Goal: Task Accomplishment & Management: Use online tool/utility

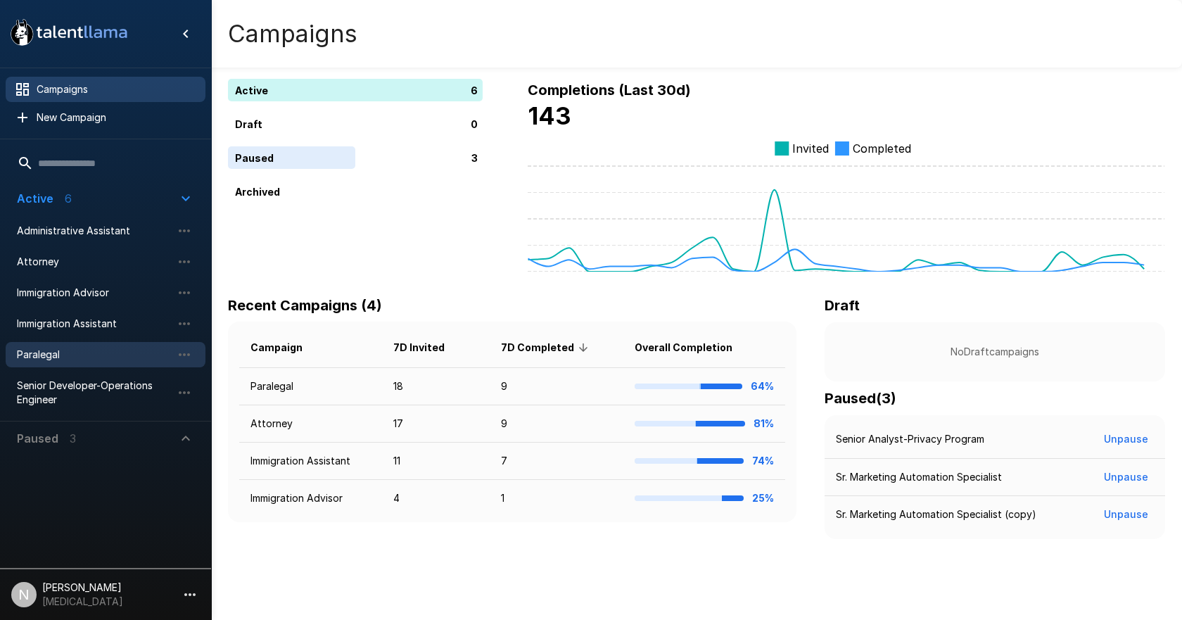
click at [48, 355] on span "Paralegal" at bounding box center [94, 355] width 155 height 14
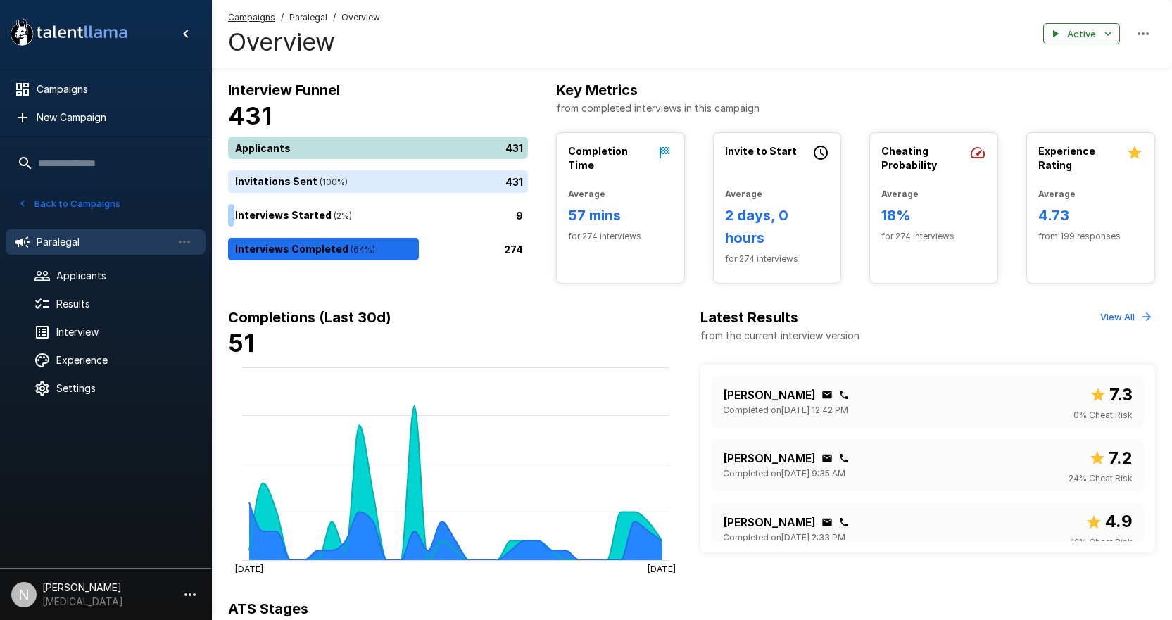
click at [308, 138] on div "431" at bounding box center [380, 148] width 305 height 23
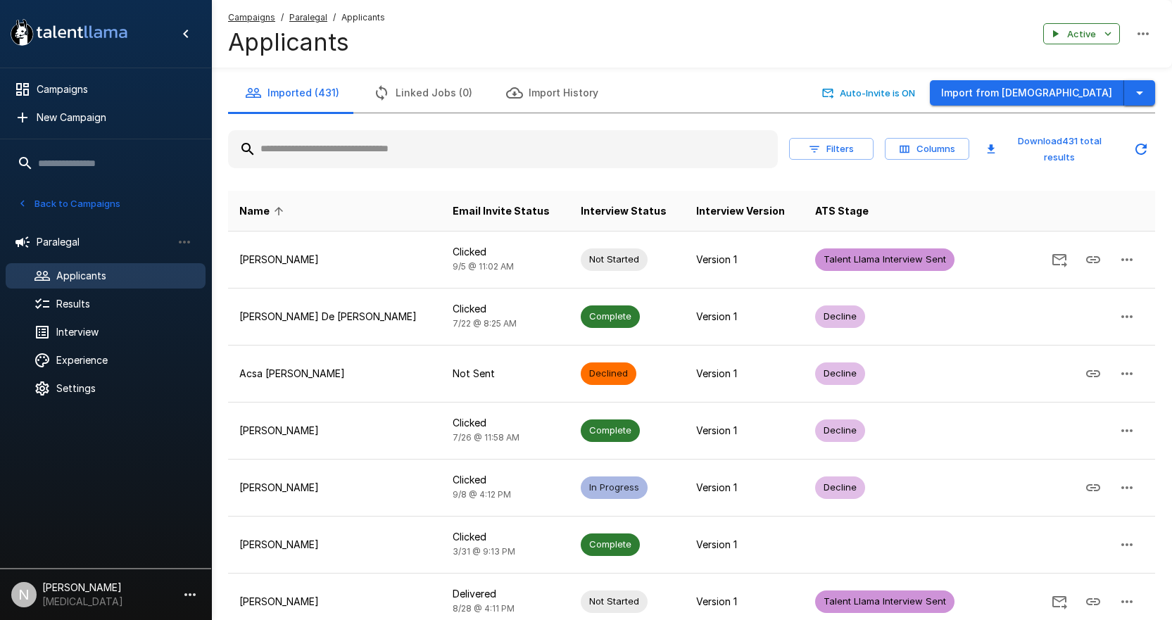
click at [1149, 88] on button "button" at bounding box center [1139, 93] width 31 height 26
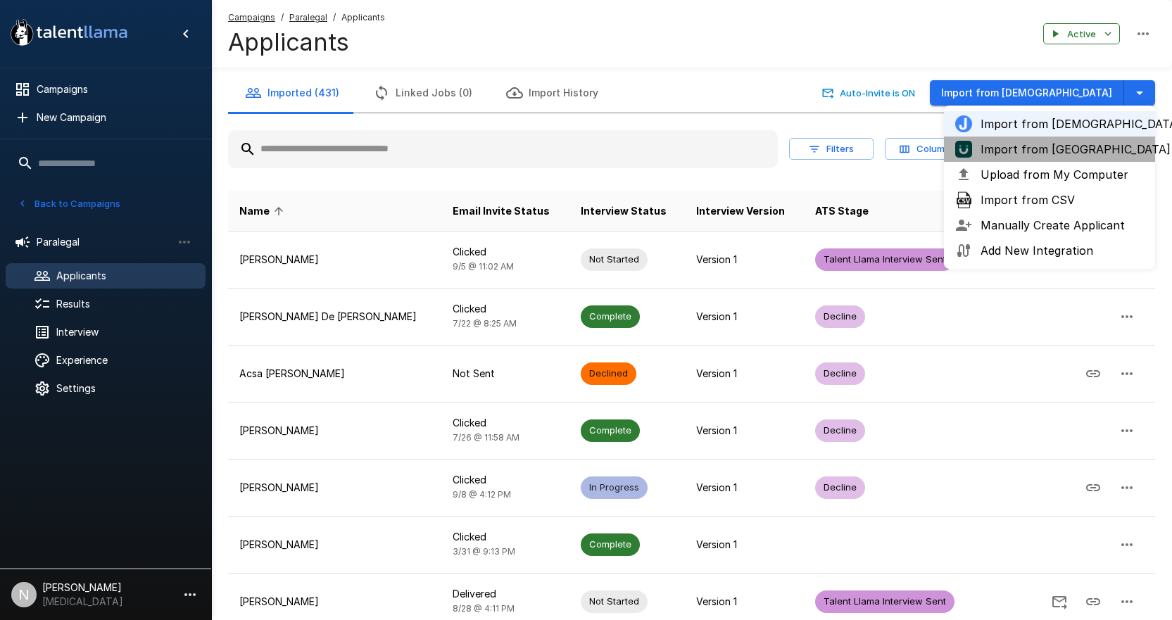
click at [1068, 146] on span "Import from [GEOGRAPHIC_DATA]" at bounding box center [1061, 149] width 163 height 17
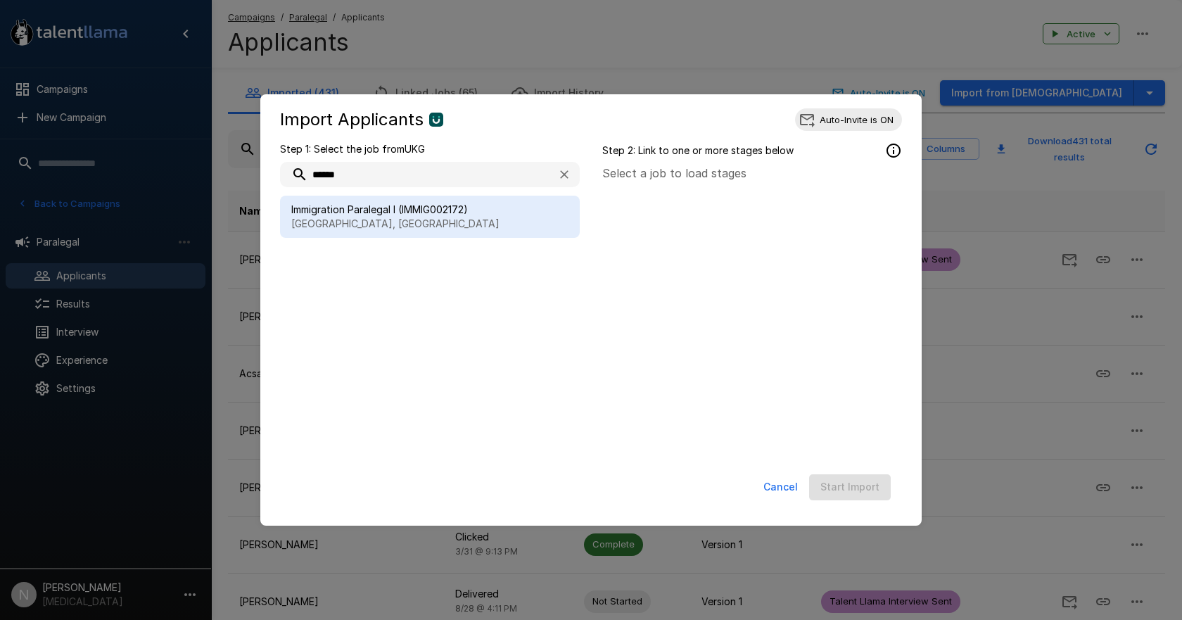
type input "******"
click at [405, 217] on p "[GEOGRAPHIC_DATA], [GEOGRAPHIC_DATA]" at bounding box center [429, 224] width 277 height 14
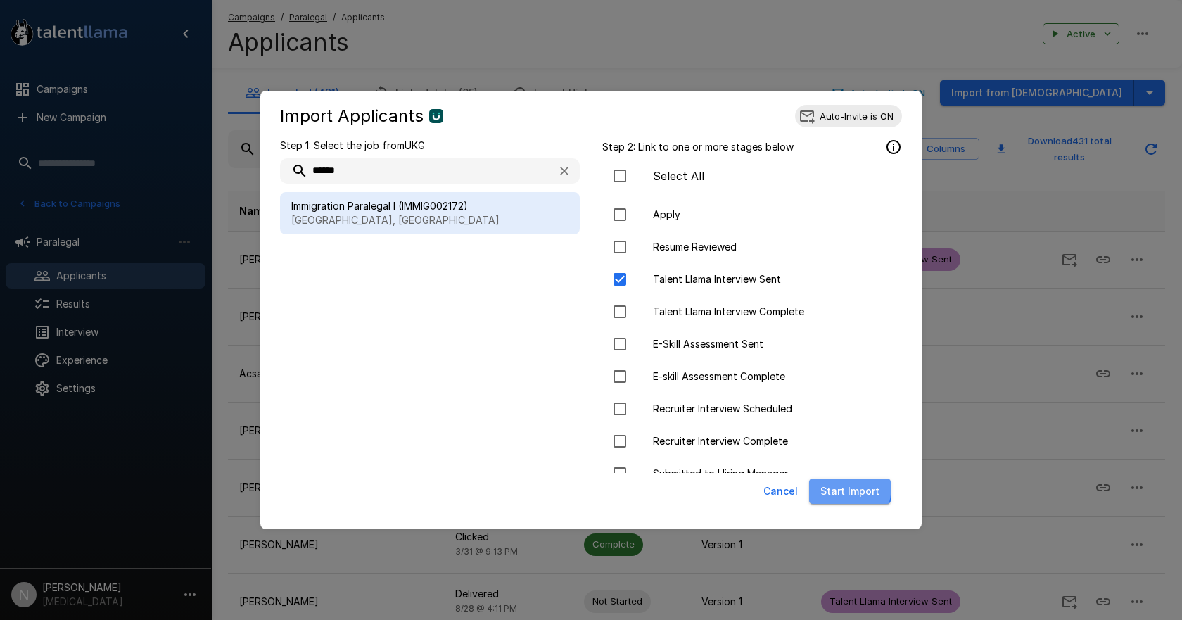
click at [830, 486] on button "Start Import" at bounding box center [850, 492] width 82 height 26
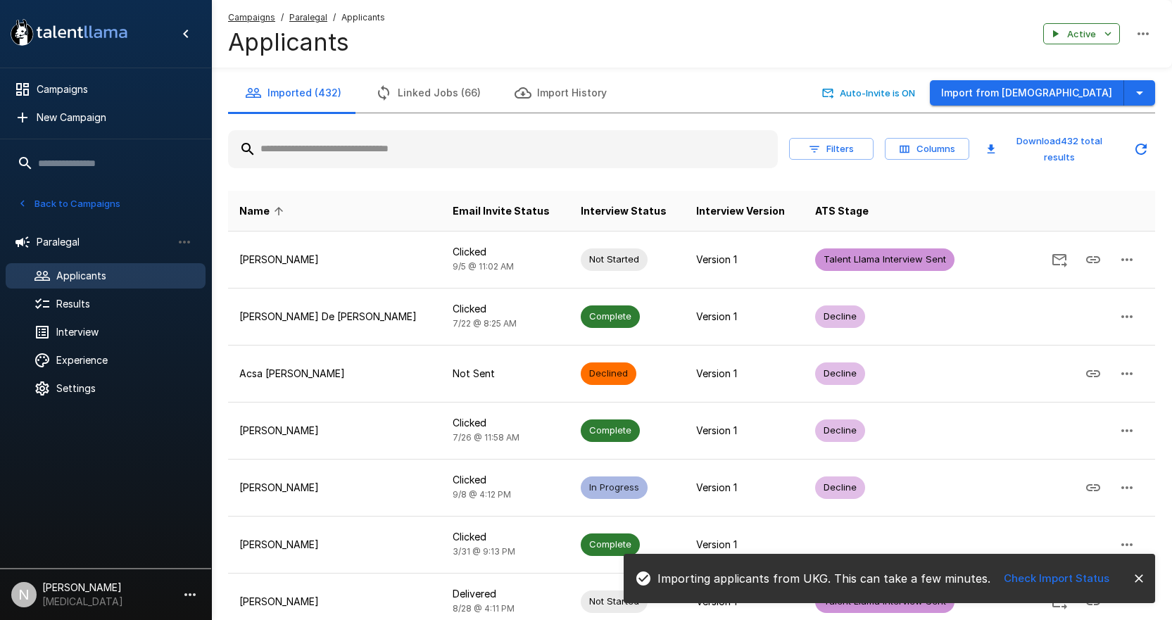
click at [316, 158] on input "text" at bounding box center [503, 149] width 550 height 25
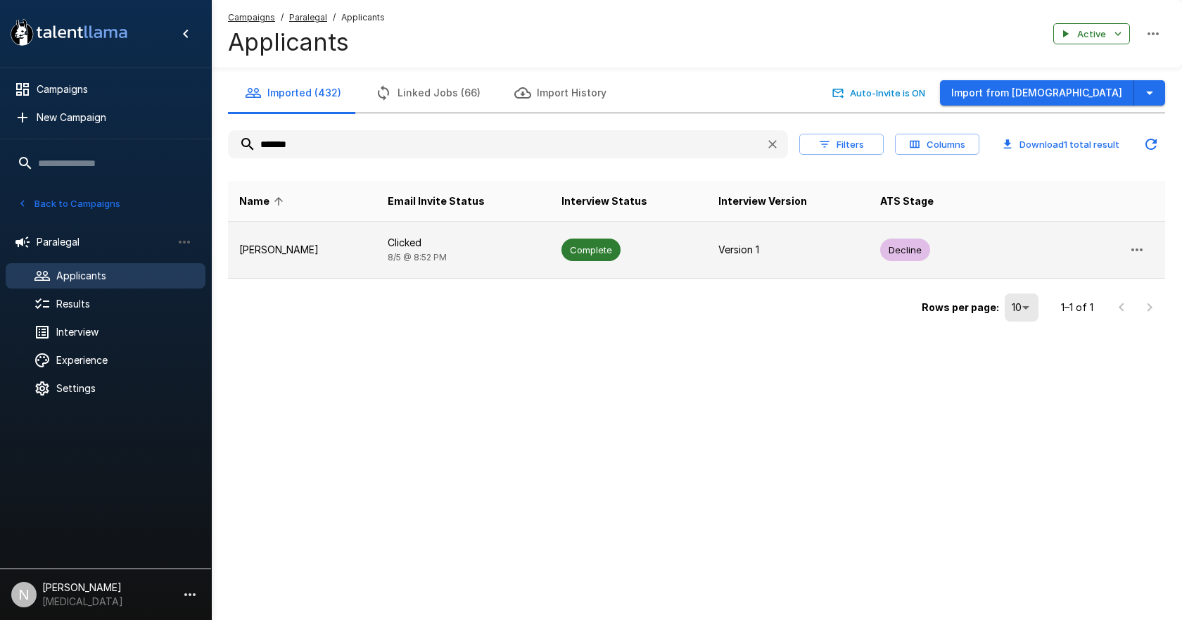
type input "*******"
click at [305, 240] on td "[PERSON_NAME]" at bounding box center [302, 250] width 149 height 57
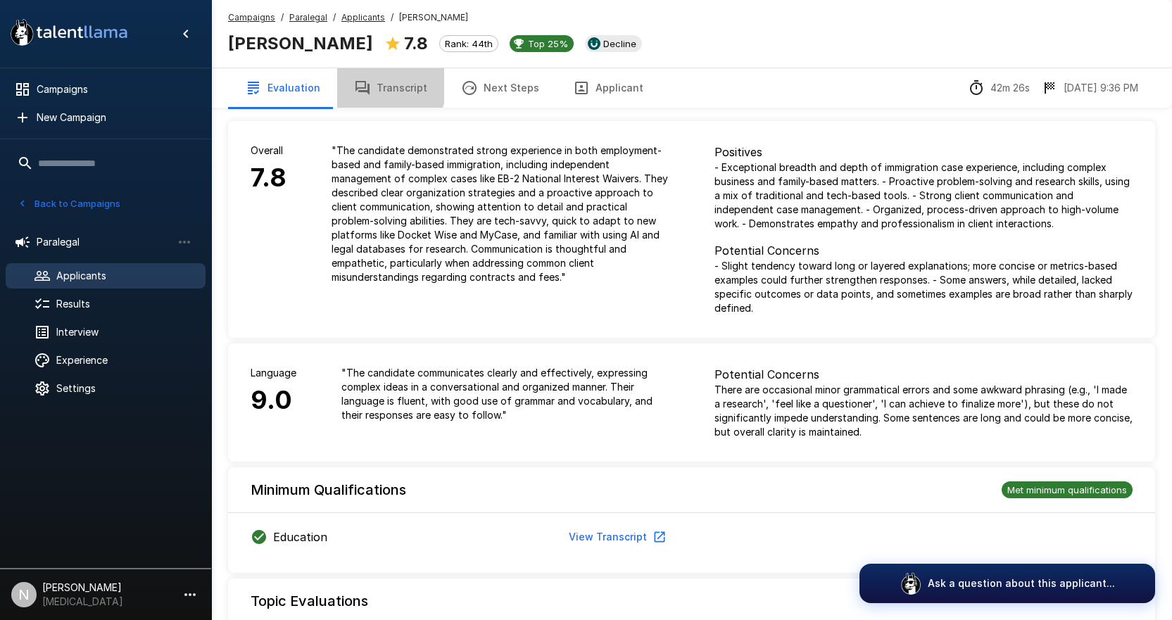
click at [372, 81] on button "Transcript" at bounding box center [390, 87] width 107 height 39
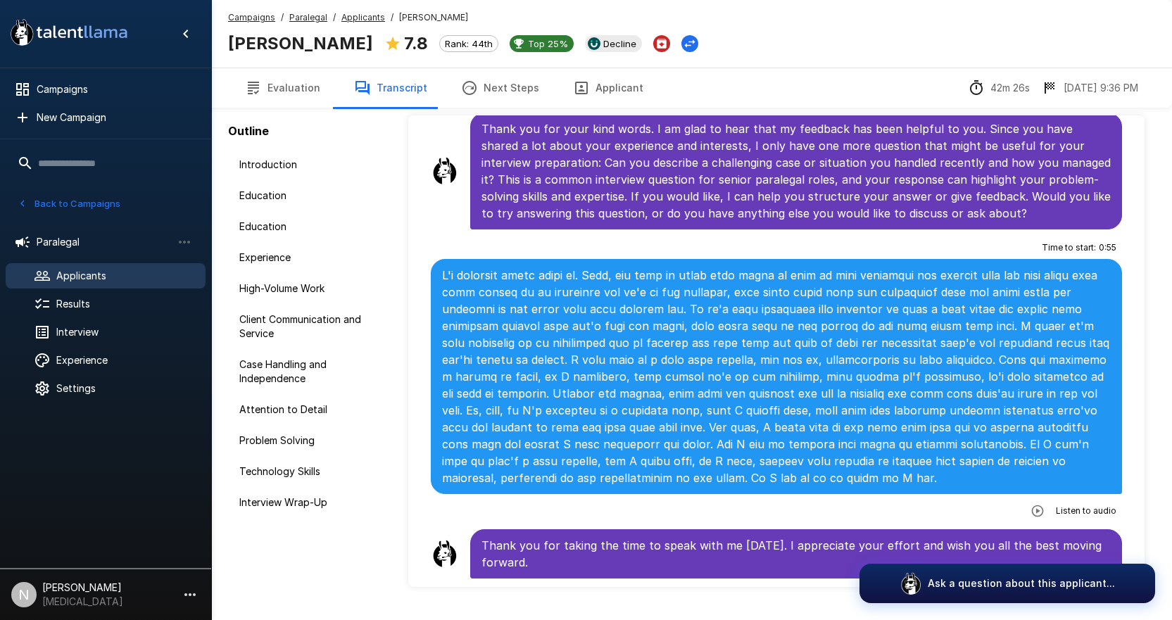
scroll to position [73, 0]
